Goal: Find specific page/section: Find specific page/section

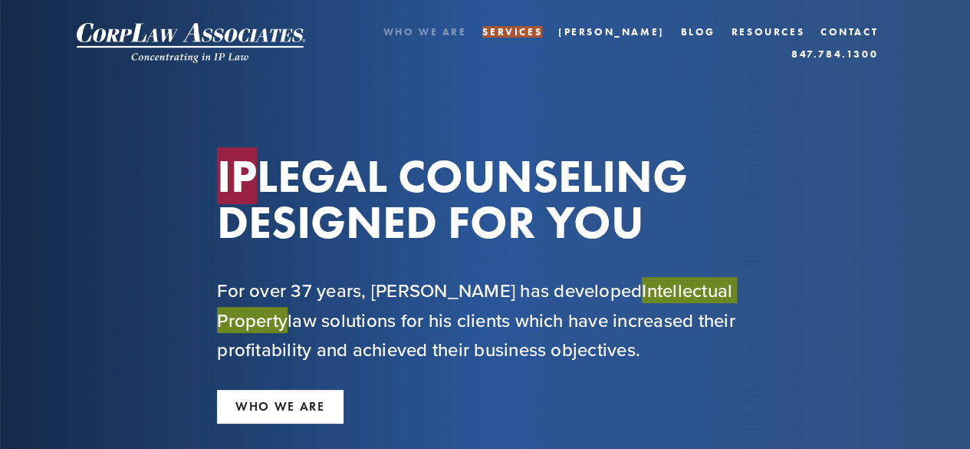
click at [385, 43] on link "Who We Are" at bounding box center [425, 32] width 84 height 22
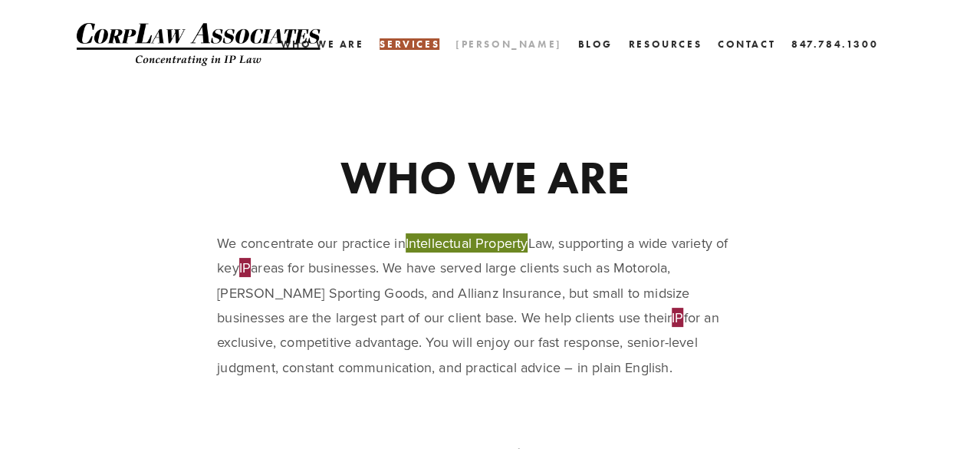
click at [544, 35] on link "[PERSON_NAME]" at bounding box center [509, 44] width 107 height 22
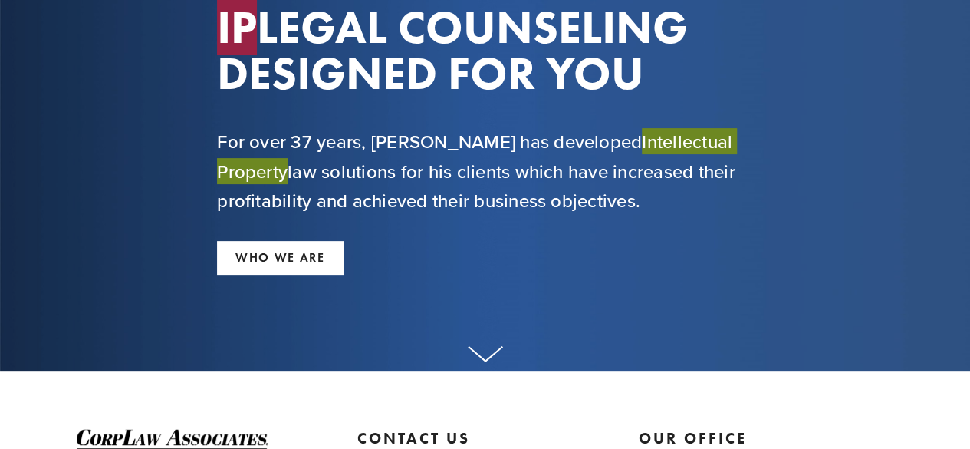
scroll to position [153, 0]
